Goal: Book appointment/travel/reservation

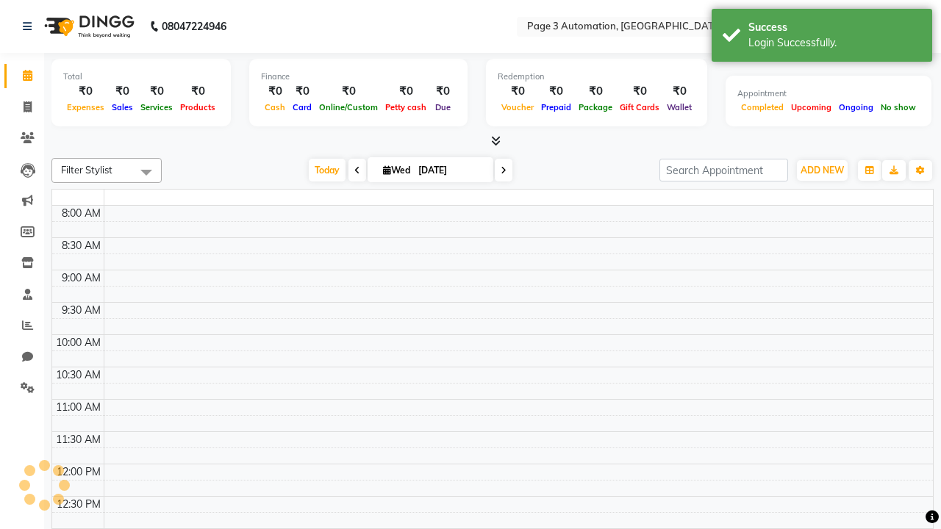
select select "en"
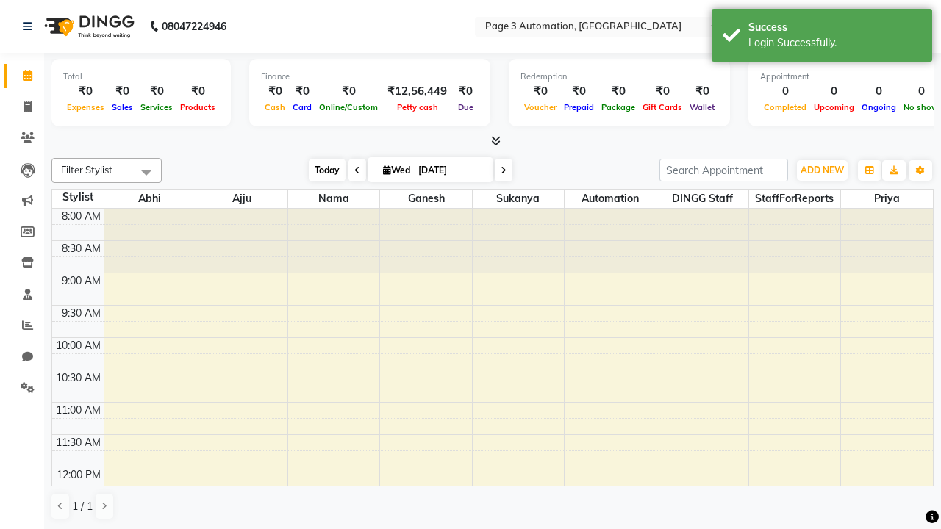
click at [320, 170] on span "Today" at bounding box center [327, 170] width 37 height 23
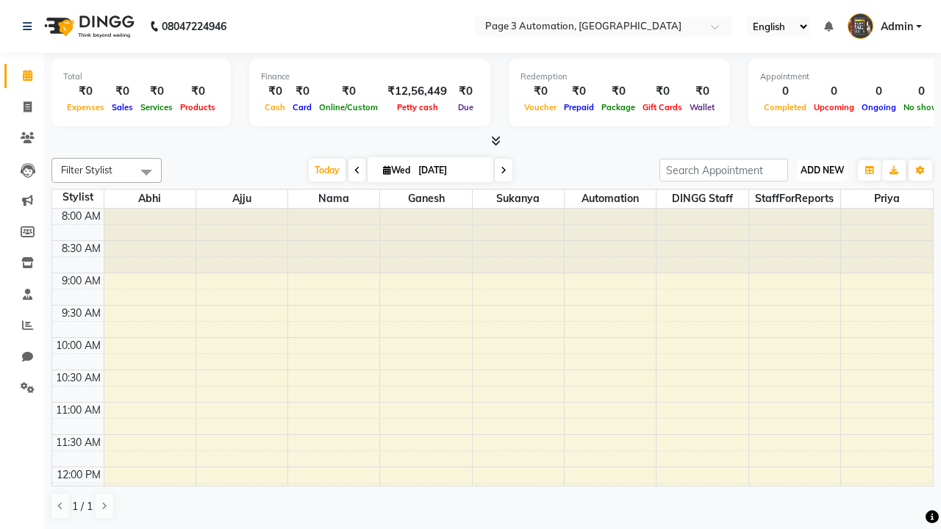
click at [822, 170] on span "ADD NEW" at bounding box center [822, 170] width 43 height 11
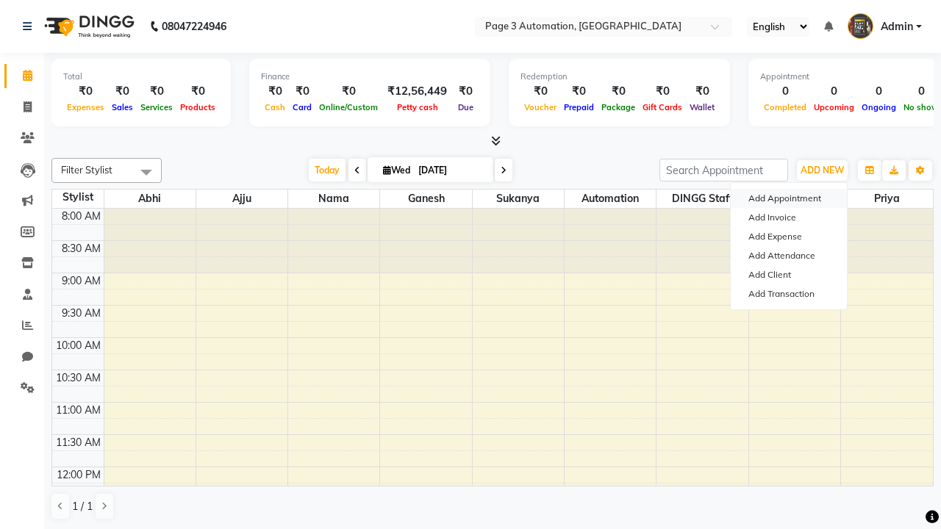
click at [789, 199] on button "Add Appointment" at bounding box center [789, 198] width 116 height 19
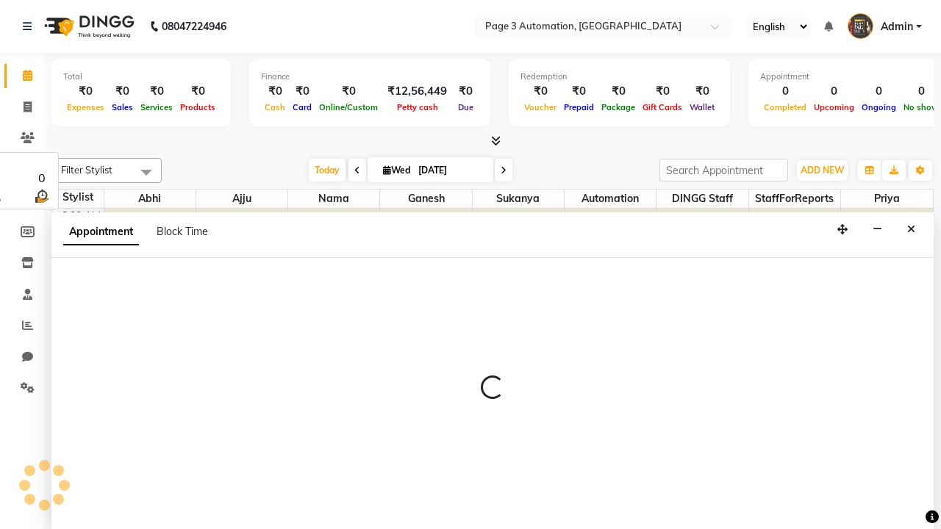
select select "tentative"
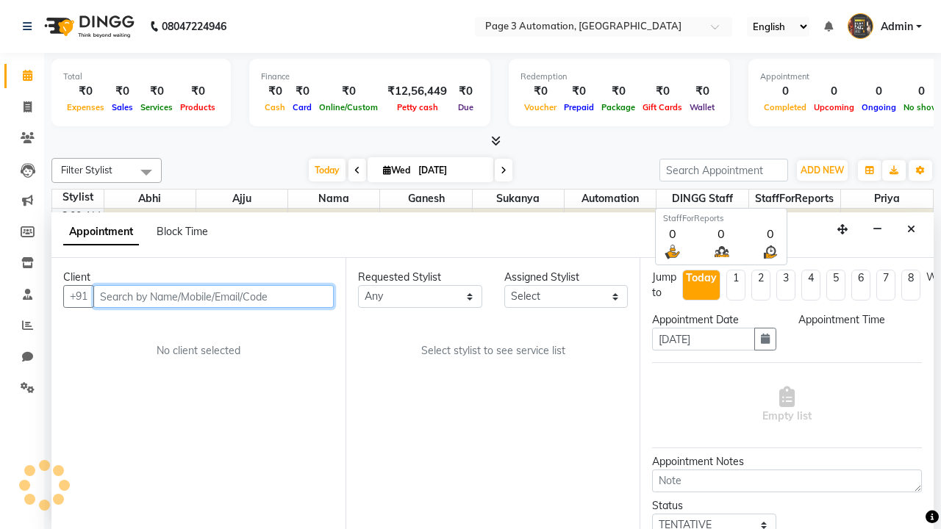
select select "540"
type input "8192346578"
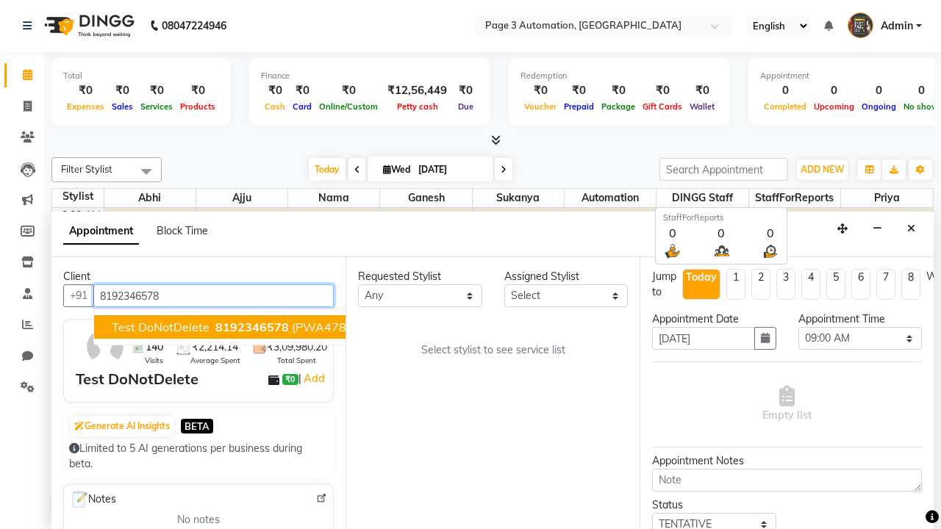
click at [215, 327] on span "8192346578" at bounding box center [252, 327] width 74 height 15
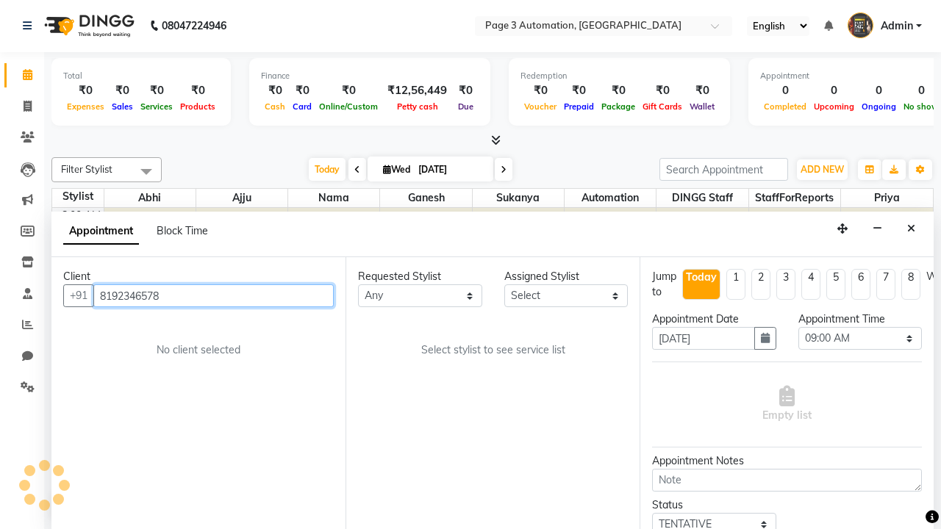
scroll to position [0, 0]
select select "711"
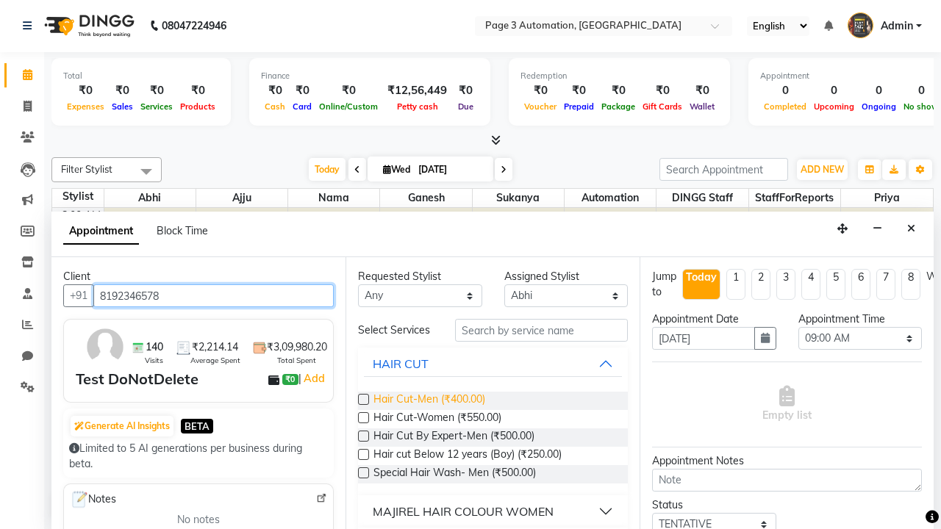
type input "8192346578"
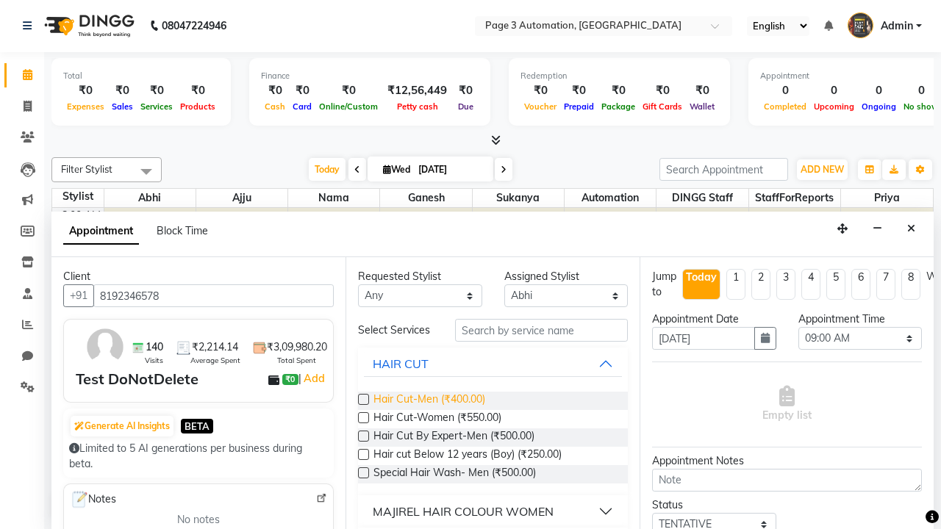
click at [429, 401] on span "Hair Cut-Men (₹400.00)" at bounding box center [429, 401] width 112 height 18
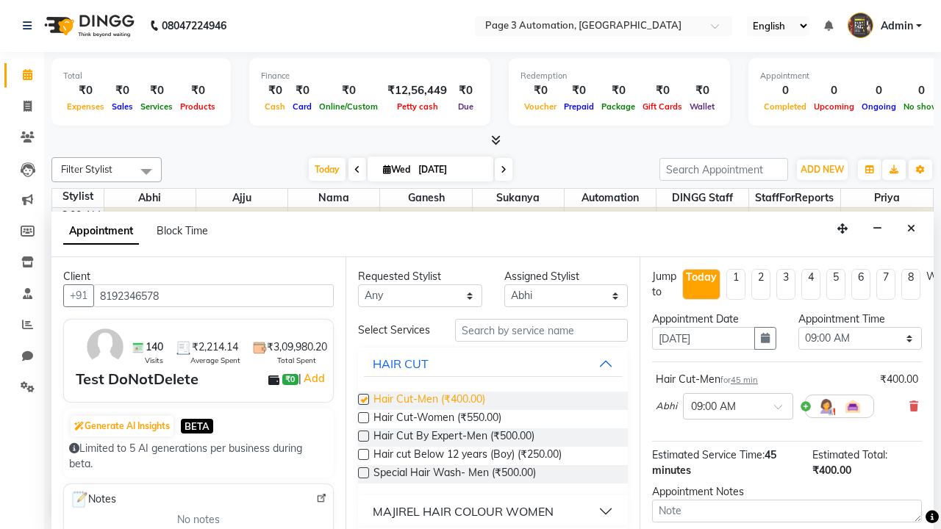
checkbox input "false"
select select "690"
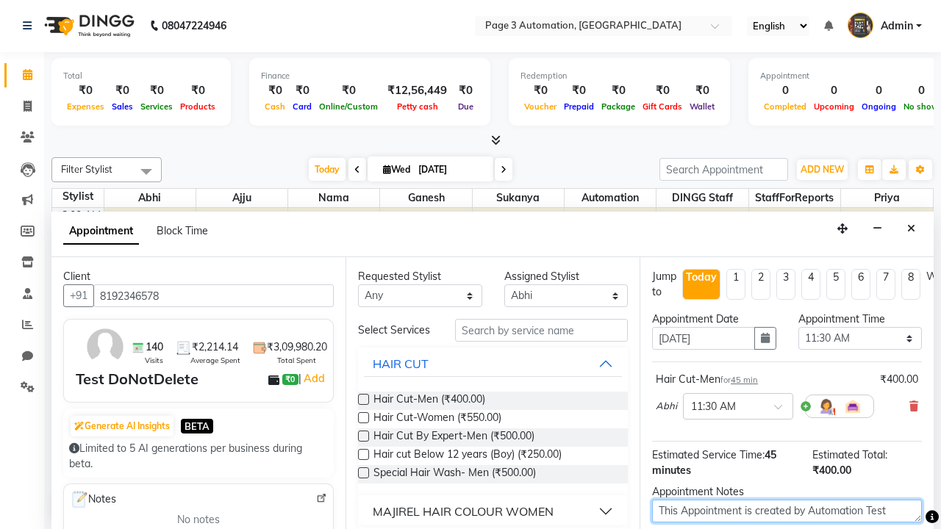
type textarea "This Appointment is created by Automation Test"
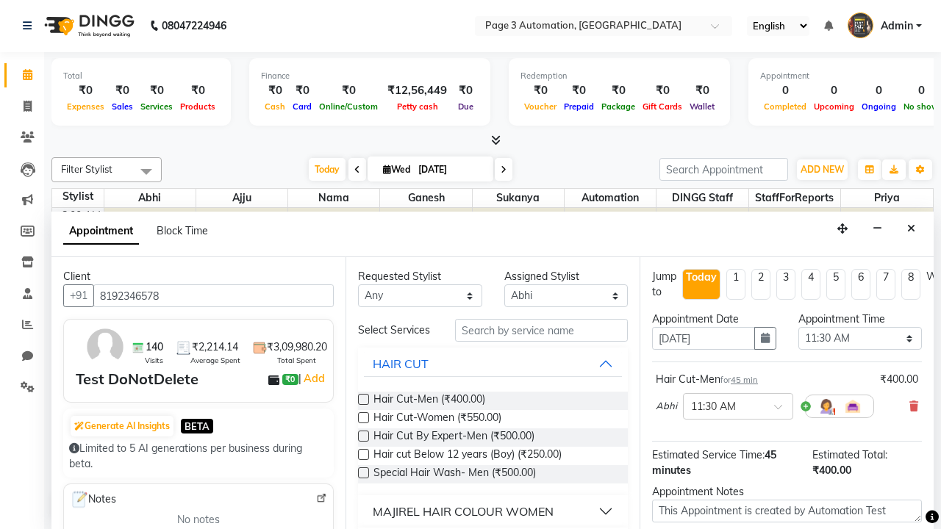
checkbox input "false"
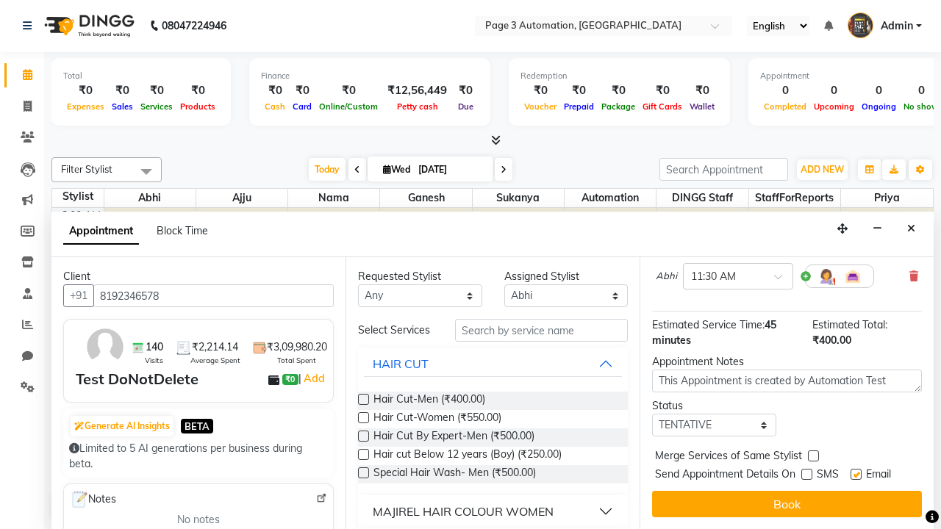
click at [856, 474] on label at bounding box center [856, 474] width 11 height 11
click at [856, 474] on input "checkbox" at bounding box center [856, 476] width 10 height 10
checkbox input "false"
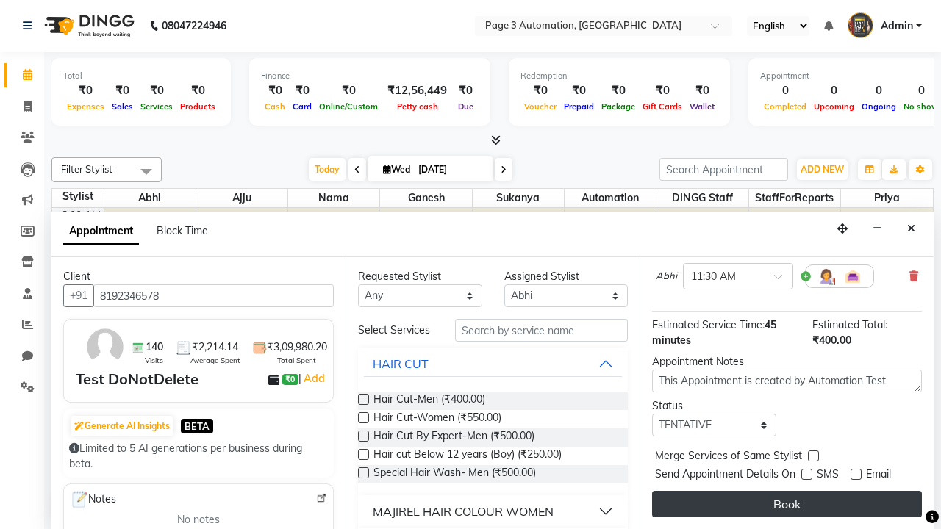
click at [787, 504] on button "Book" at bounding box center [787, 504] width 270 height 26
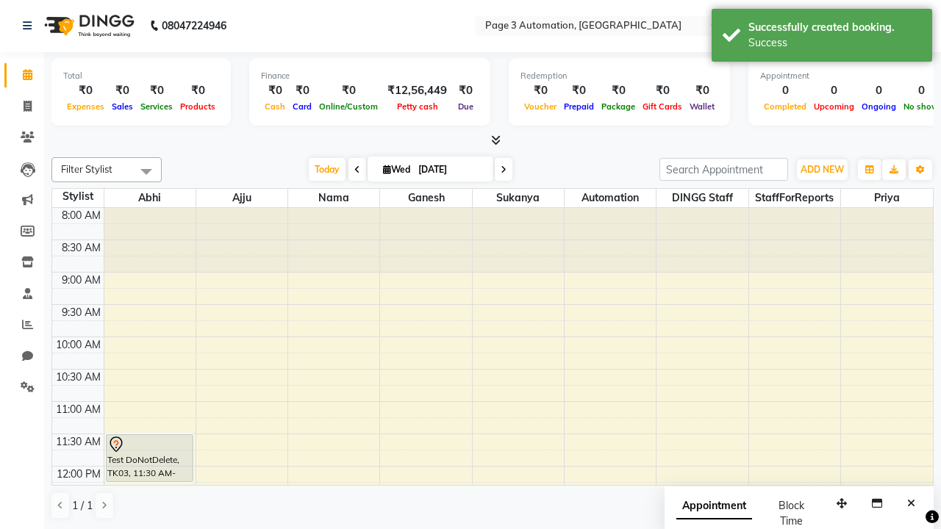
scroll to position [0, 0]
click at [822, 37] on div "Success" at bounding box center [834, 42] width 173 height 15
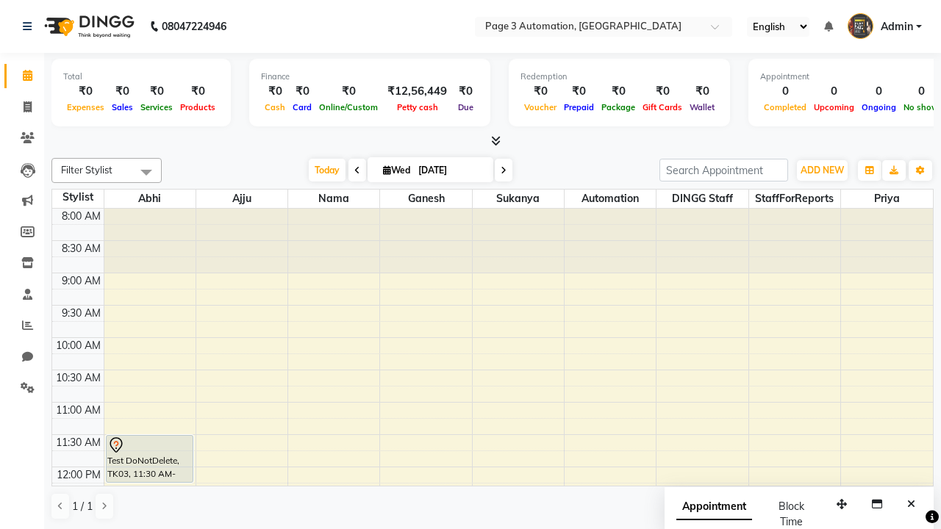
click at [146, 172] on span at bounding box center [146, 172] width 29 height 28
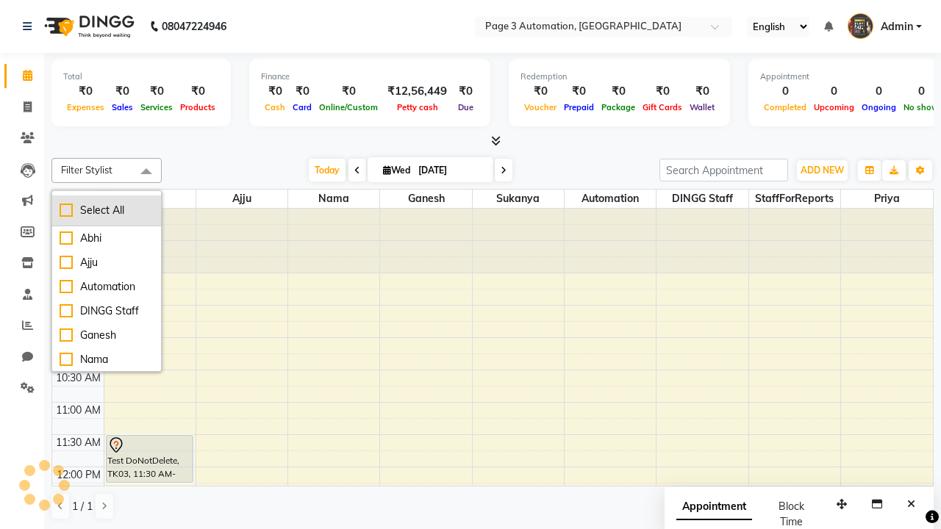
click at [107, 210] on div "Select All" at bounding box center [107, 210] width 94 height 15
checkbox input "true"
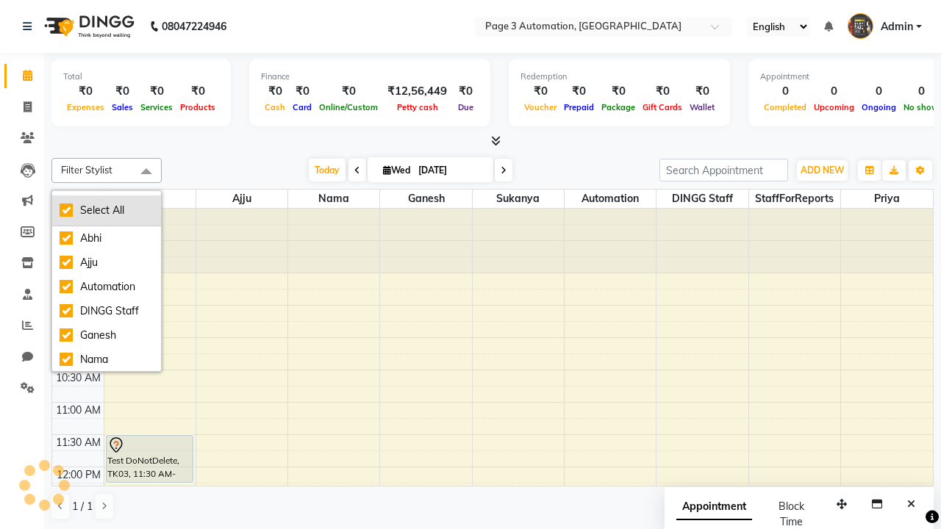
checkbox input "true"
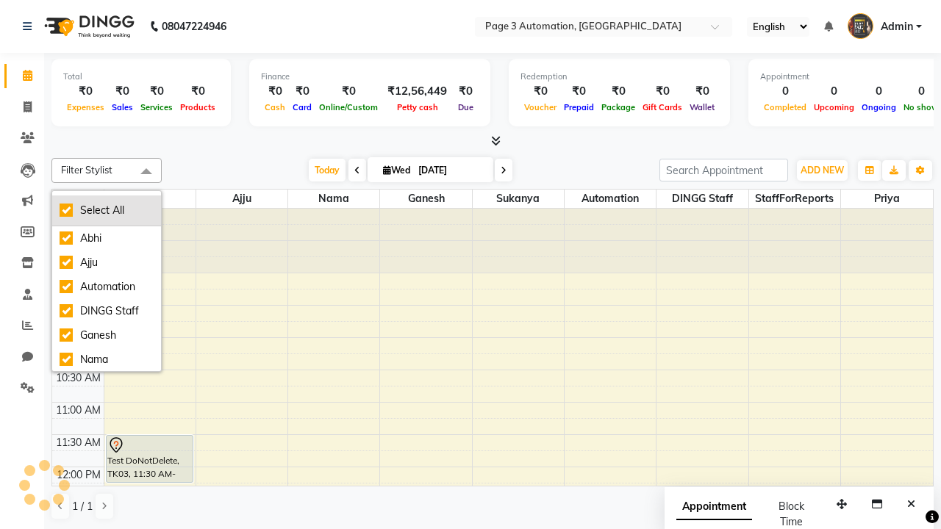
checkbox input "true"
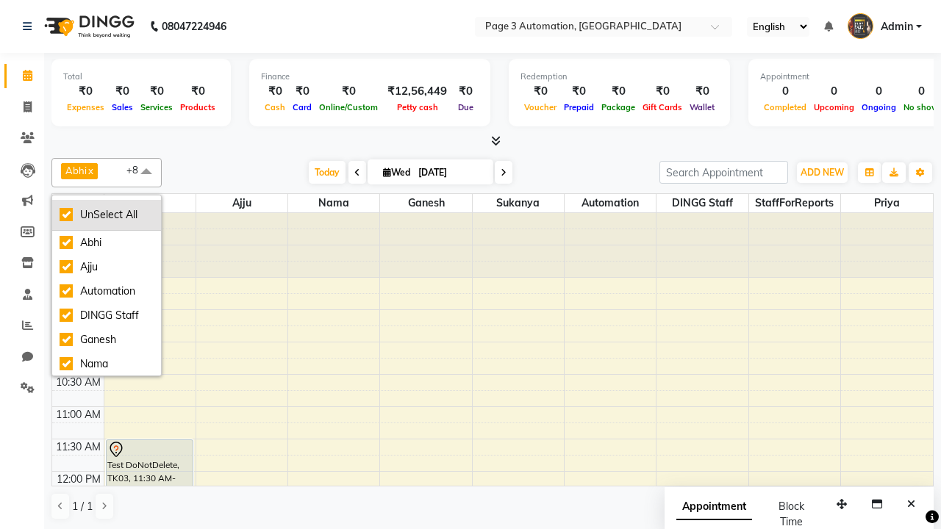
click at [107, 215] on div "UnSelect All" at bounding box center [107, 214] width 94 height 15
checkbox input "false"
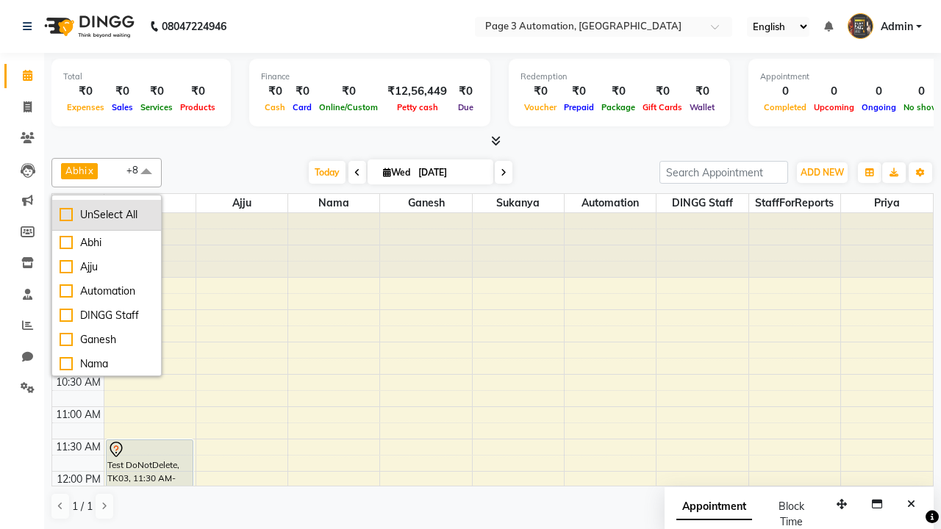
checkbox input "false"
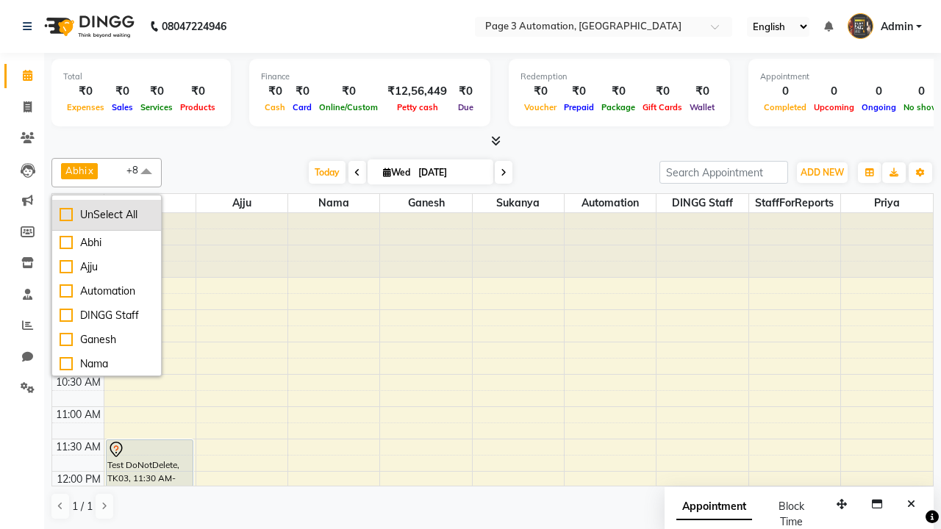
checkbox input "false"
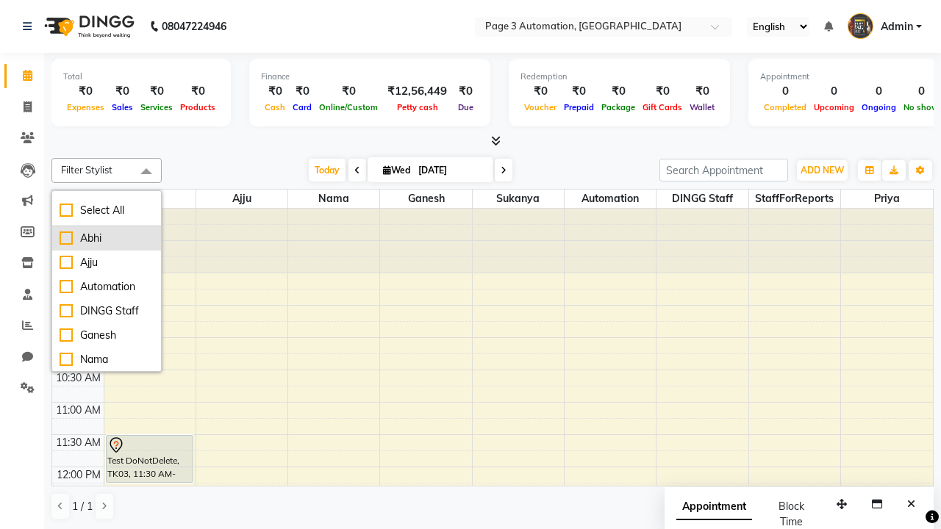
click at [107, 238] on div "Abhi" at bounding box center [107, 238] width 94 height 15
checkbox input "true"
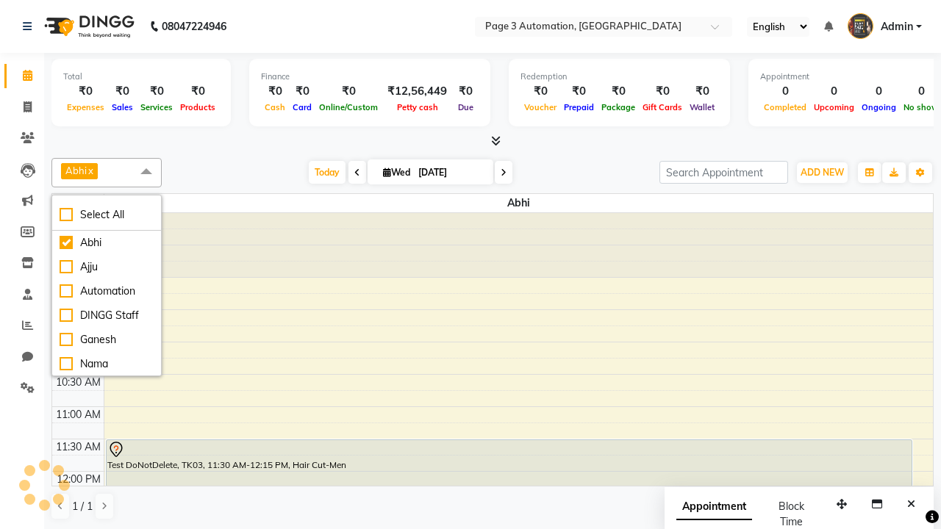
click at [146, 172] on span at bounding box center [146, 172] width 29 height 28
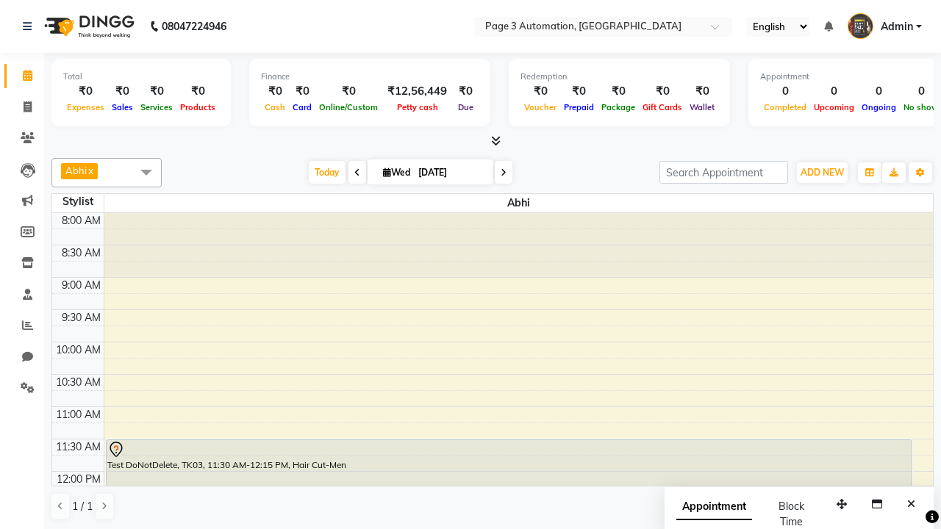
scroll to position [1, 0]
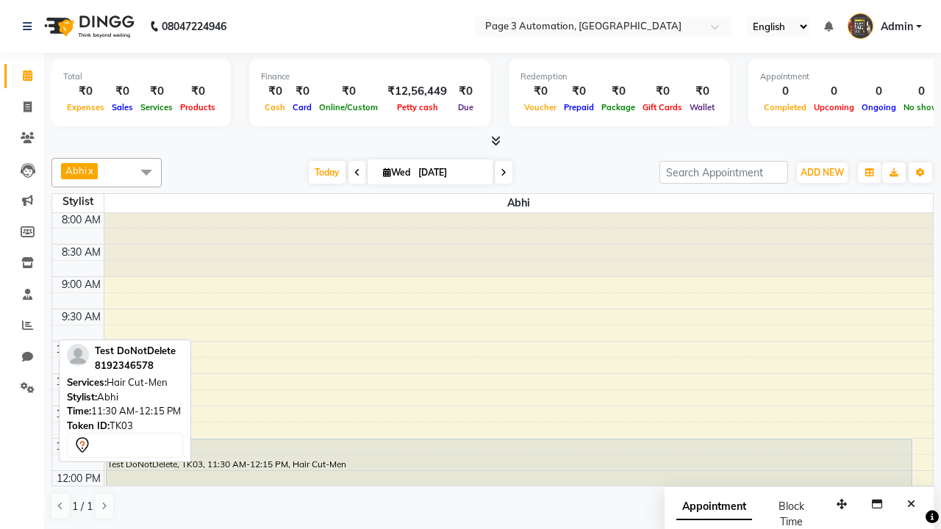
click at [509, 462] on div "Test DoNotDelete, TK03, 11:30 AM-12:15 PM, Hair Cut-Men" at bounding box center [509, 463] width 805 height 46
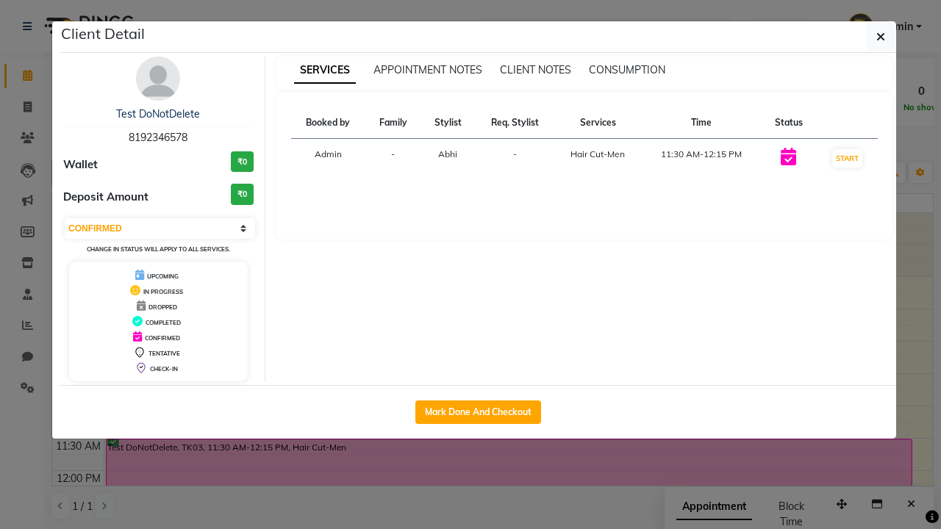
select select "2"
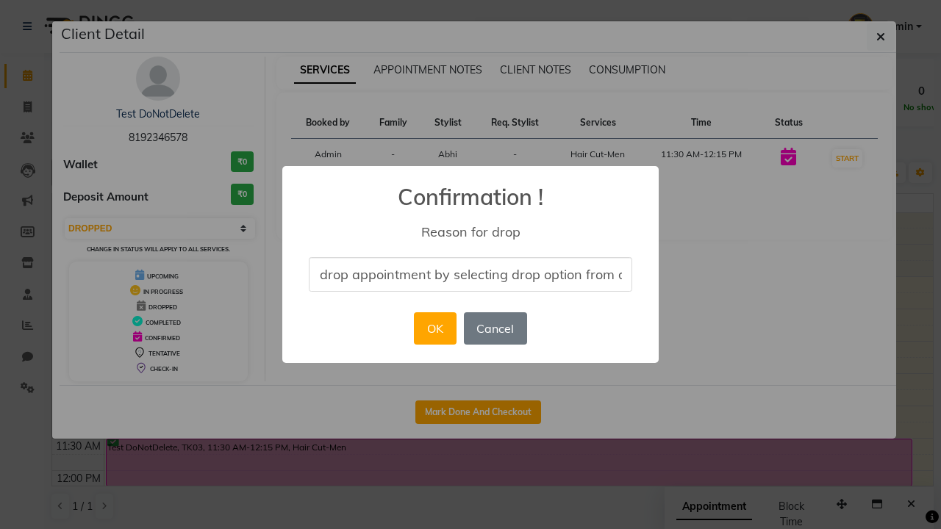
scroll to position [0, 60]
type input "drop appointment by selecting drop option from dropdown"
click at [435, 329] on button "OK" at bounding box center [435, 328] width 42 height 32
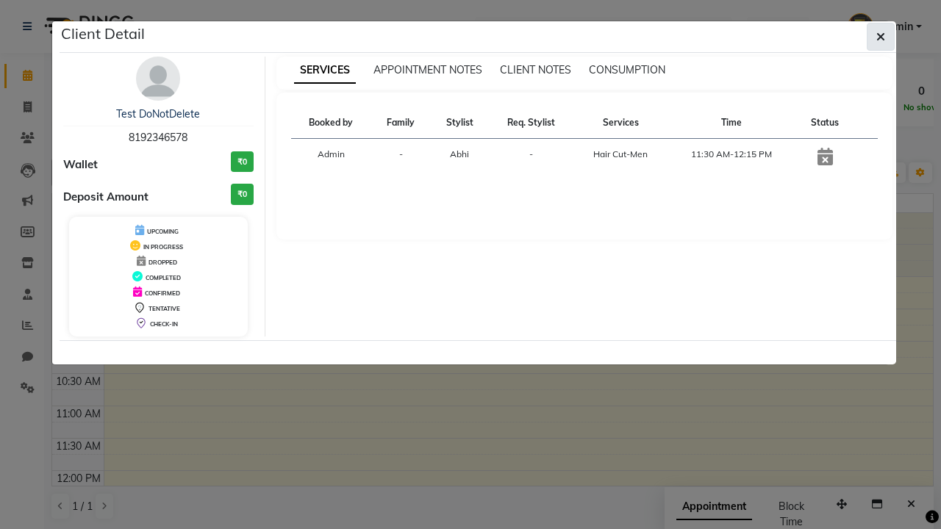
click at [881, 37] on icon "button" at bounding box center [880, 37] width 9 height 12
